Goal: Transaction & Acquisition: Purchase product/service

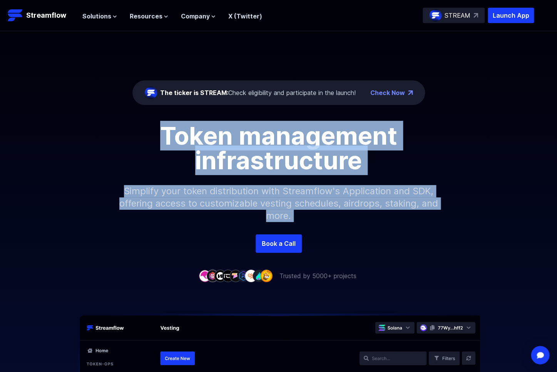
drag, startPoint x: 150, startPoint y: 135, endPoint x: 524, endPoint y: 238, distance: 388.3
click at [524, 238] on div "The ticker is STREAM: Check eligibility and participate in the launch! Check No…" at bounding box center [278, 156] width 557 height 250
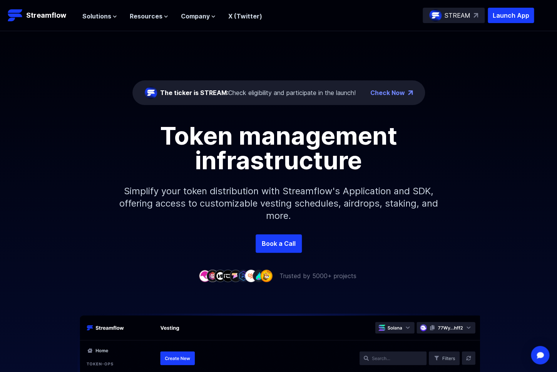
click at [519, 235] on div "Book a Call" at bounding box center [278, 244] width 557 height 18
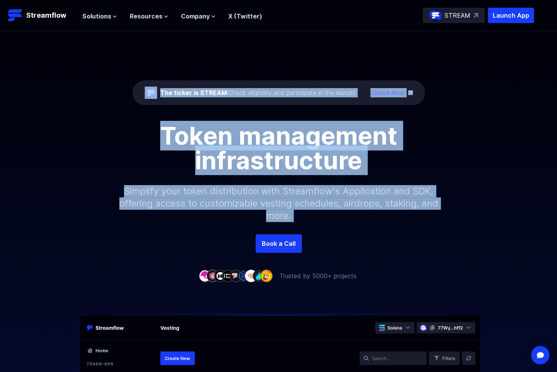
drag, startPoint x: 420, startPoint y: 207, endPoint x: 112, endPoint y: 88, distance: 330.7
click at [111, 87] on div "The ticker is STREAM: Check eligibility and participate in the launch! Check No…" at bounding box center [278, 156] width 557 height 250
click at [359, 181] on p "Simplify your token distribution with Streamflow's Application and SDK, offerin…" at bounding box center [278, 204] width 331 height 62
drag, startPoint x: 109, startPoint y: 89, endPoint x: 548, endPoint y: 247, distance: 466.4
click at [497, 246] on div "The ticker is STREAM: Check eligibility and participate in the launch! Check No…" at bounding box center [278, 156] width 557 height 250
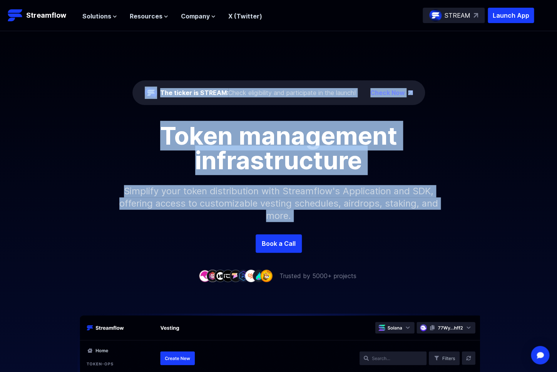
click at [545, 244] on div "Book a Call" at bounding box center [278, 244] width 557 height 18
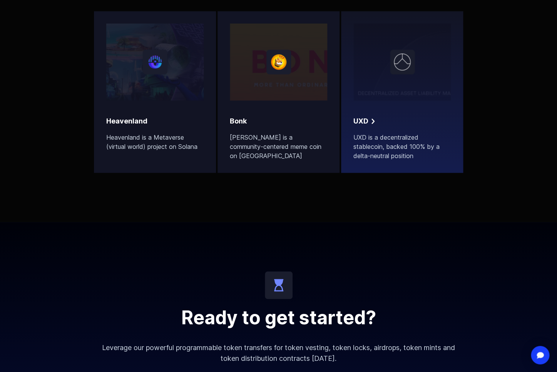
scroll to position [2273, 0]
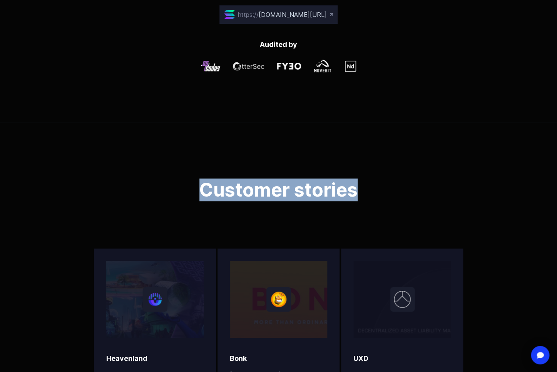
drag, startPoint x: 202, startPoint y: 174, endPoint x: 478, endPoint y: 201, distance: 277.5
click at [478, 201] on div "Customer stories Heavenland Heavenland is a Metaverse (virtual world) project o…" at bounding box center [278, 290] width 557 height 337
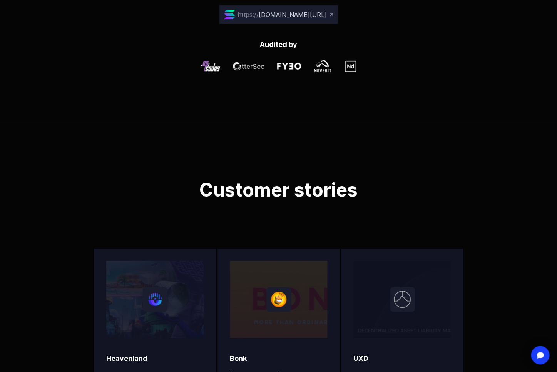
click at [476, 201] on div "Customer stories Heavenland Heavenland is a Metaverse (virtual world) project o…" at bounding box center [278, 290] width 557 height 337
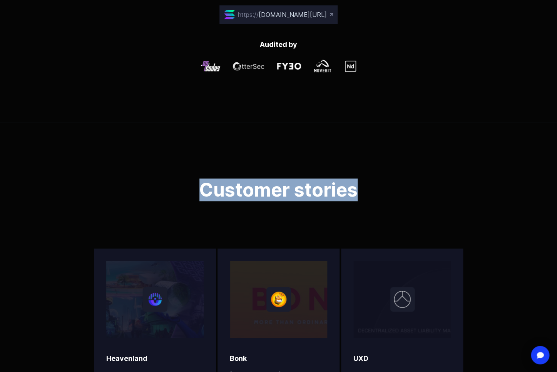
drag, startPoint x: 307, startPoint y: 168, endPoint x: 65, endPoint y: 164, distance: 242.3
click at [65, 164] on div "Customer stories Heavenland Heavenland is a Metaverse (virtual world) project o…" at bounding box center [278, 290] width 557 height 337
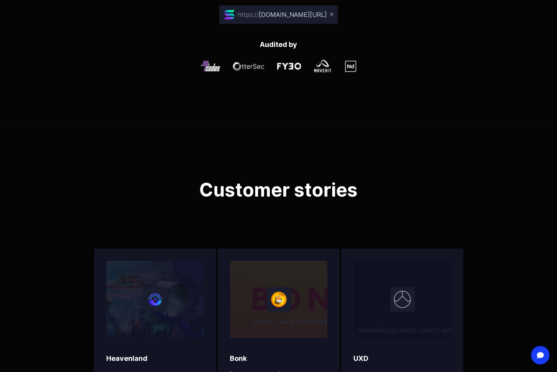
click at [60, 165] on div "Customer stories Heavenland Heavenland is a Metaverse (virtual world) project o…" at bounding box center [278, 290] width 557 height 337
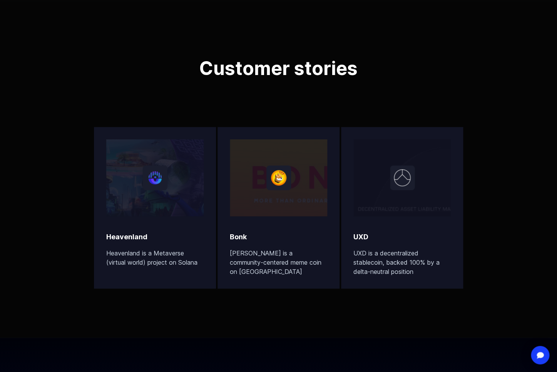
scroll to position [2642, 0]
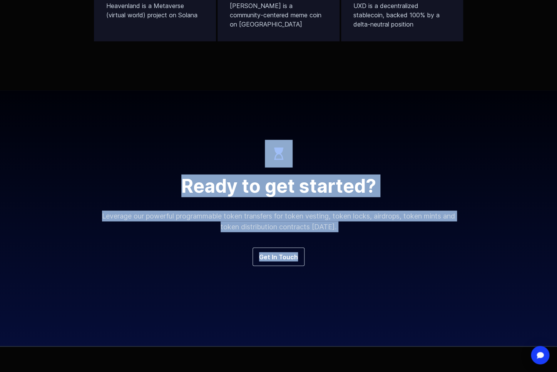
drag, startPoint x: 203, startPoint y: 134, endPoint x: 513, endPoint y: 247, distance: 330.0
click at [503, 247] on div "Ready to get started? Leverage our powerful programmable token transfers for to…" at bounding box center [278, 219] width 557 height 256
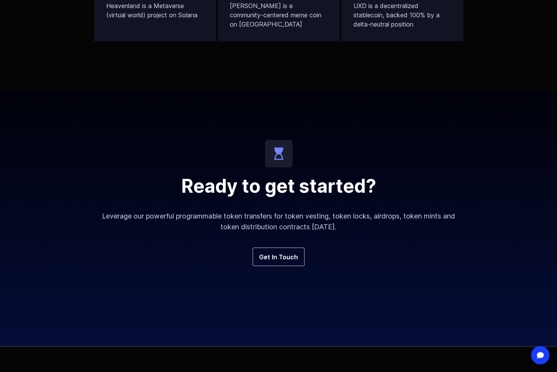
click at [486, 238] on div "Ready to get started? Leverage our powerful programmable token transfers for to…" at bounding box center [278, 219] width 557 height 256
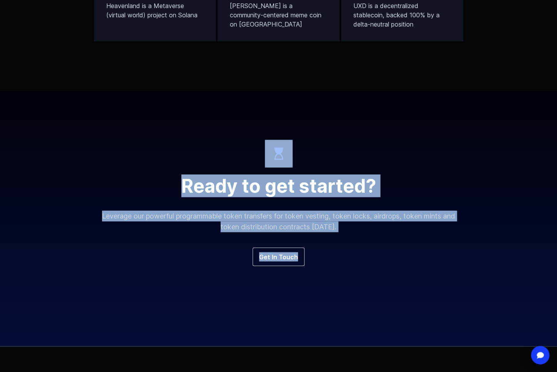
drag, startPoint x: 434, startPoint y: 230, endPoint x: 180, endPoint y: 135, distance: 271.4
click at [180, 135] on div "Ready to get started? Leverage our powerful programmable token transfers for to…" at bounding box center [278, 219] width 557 height 256
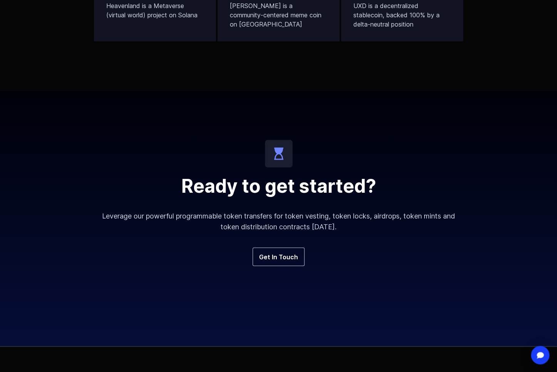
click at [180, 135] on div "Ready to get started? Leverage our powerful programmable token transfers for to…" at bounding box center [279, 219] width 370 height 256
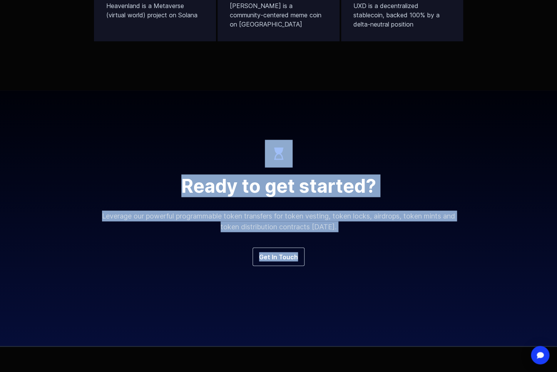
drag, startPoint x: 278, startPoint y: 264, endPoint x: 285, endPoint y: 267, distance: 7.4
click at [285, 267] on div "Ready to get started? Leverage our powerful programmable token transfers for to…" at bounding box center [279, 219] width 370 height 256
click at [302, 274] on div "Get In Touch" at bounding box center [279, 272] width 370 height 49
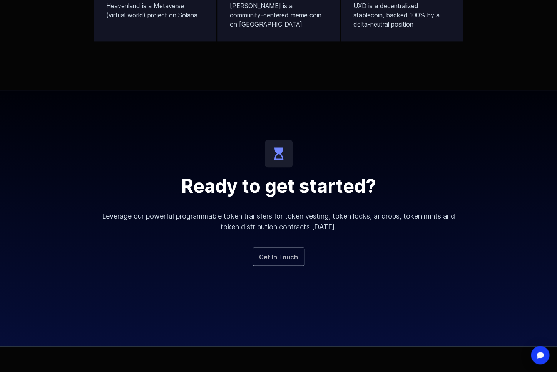
click at [272, 248] on link "Get In Touch" at bounding box center [279, 257] width 52 height 18
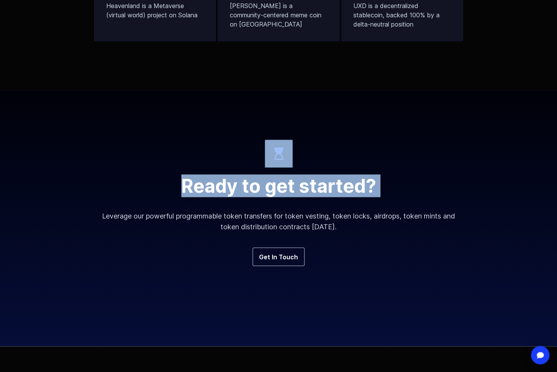
drag, startPoint x: 189, startPoint y: 152, endPoint x: 261, endPoint y: 186, distance: 80.0
click at [261, 186] on div "Ready to get started? Leverage our powerful programmable token transfers for to…" at bounding box center [279, 219] width 370 height 256
click at [305, 177] on h2 "Ready to get started?" at bounding box center [279, 186] width 370 height 18
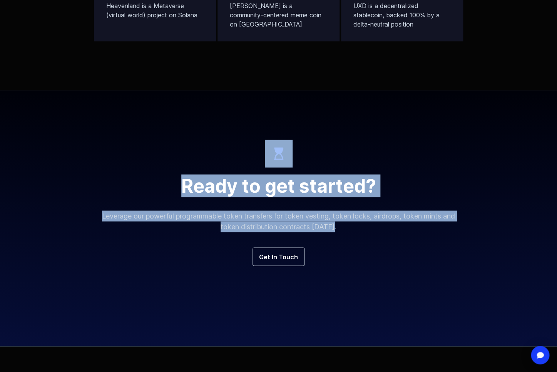
drag, startPoint x: 112, startPoint y: 124, endPoint x: 426, endPoint y: 217, distance: 327.4
click at [418, 216] on div "Ready to get started? Leverage our powerful programmable token transfers for to…" at bounding box center [279, 219] width 370 height 256
click at [426, 217] on div "Ready to get started? Leverage our powerful programmable token transfers for to…" at bounding box center [279, 219] width 370 height 256
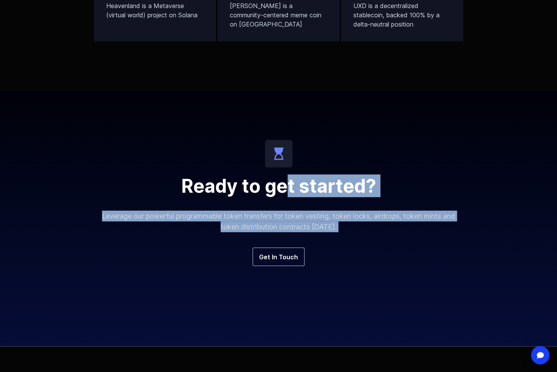
drag, startPoint x: 472, startPoint y: 223, endPoint x: 249, endPoint y: 141, distance: 238.0
click at [268, 149] on div "Ready to get started? Leverage our powerful programmable token transfers for to…" at bounding box center [278, 219] width 557 height 256
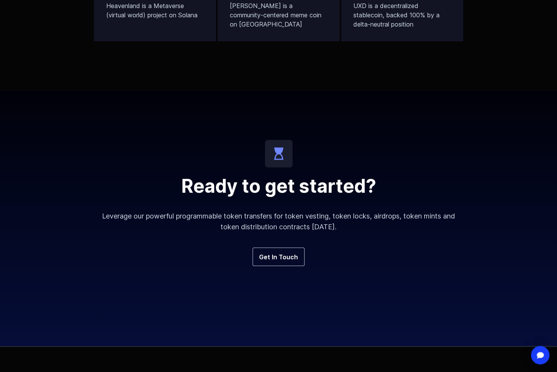
click at [243, 138] on div "Ready to get started? Leverage our powerful programmable token transfers for to…" at bounding box center [279, 219] width 370 height 256
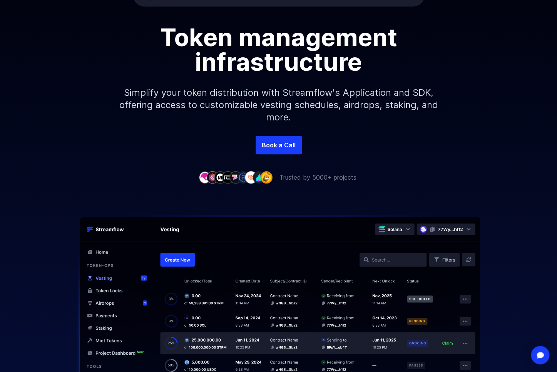
scroll to position [0, 0]
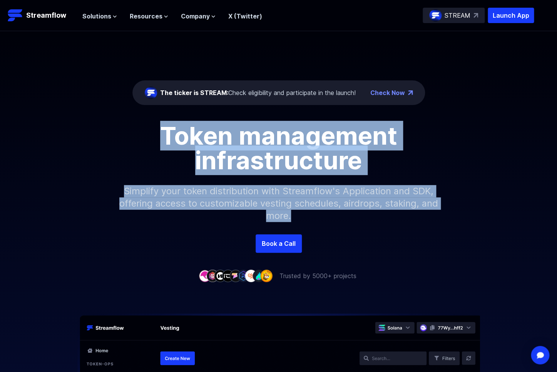
drag, startPoint x: 357, startPoint y: 191, endPoint x: 82, endPoint y: 115, distance: 285.8
click at [77, 113] on div "The ticker is STREAM: Check eligibility and participate in the launch! Check No…" at bounding box center [278, 132] width 557 height 203
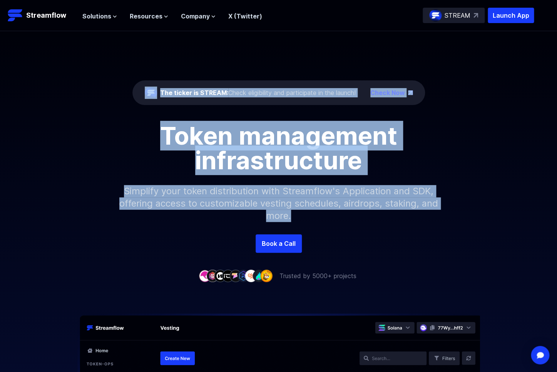
click at [308, 246] on div "The ticker is STREAM: Check eligibility and participate in the launch! Check No…" at bounding box center [278, 156] width 557 height 250
click at [336, 228] on p "Simplify your token distribution with Streamflow's Application and SDK, offerin…" at bounding box center [278, 204] width 331 height 62
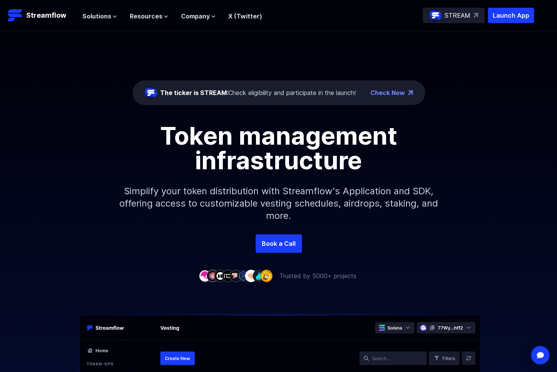
click at [290, 218] on p "Simplify your token distribution with Streamflow's Application and SDK, offerin…" at bounding box center [278, 204] width 331 height 62
click at [366, 236] on div "Book a Call" at bounding box center [278, 244] width 557 height 18
click at [229, 199] on p "Simplify your token distribution with Streamflow's Application and SDK, offerin…" at bounding box center [278, 204] width 331 height 62
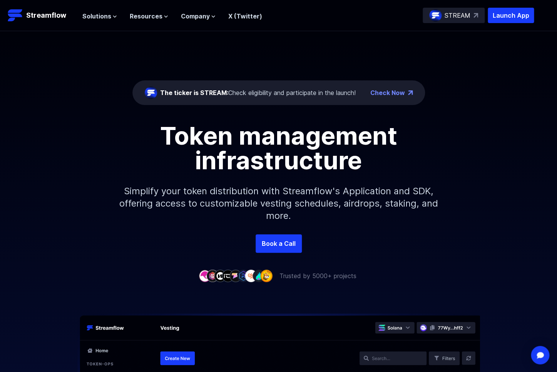
click at [259, 188] on p "Simplify your token distribution with Streamflow's Application and SDK, offerin…" at bounding box center [278, 204] width 331 height 62
click at [524, 18] on p "Launch App" at bounding box center [511, 15] width 46 height 15
